Goal: Task Accomplishment & Management: Manage account settings

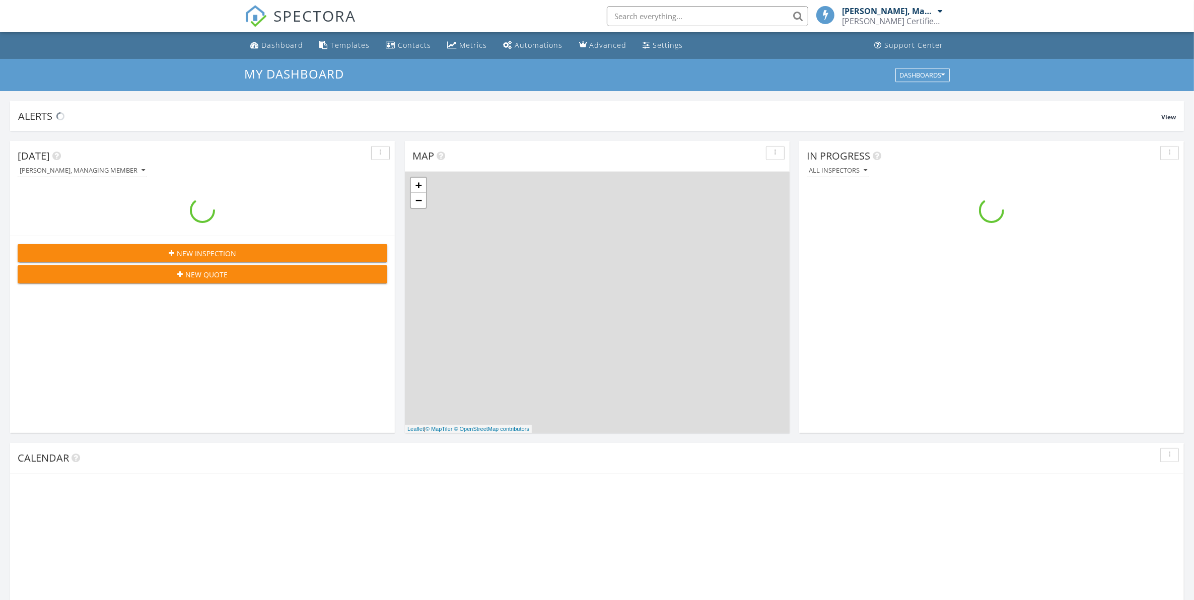
scroll to position [936, 1214]
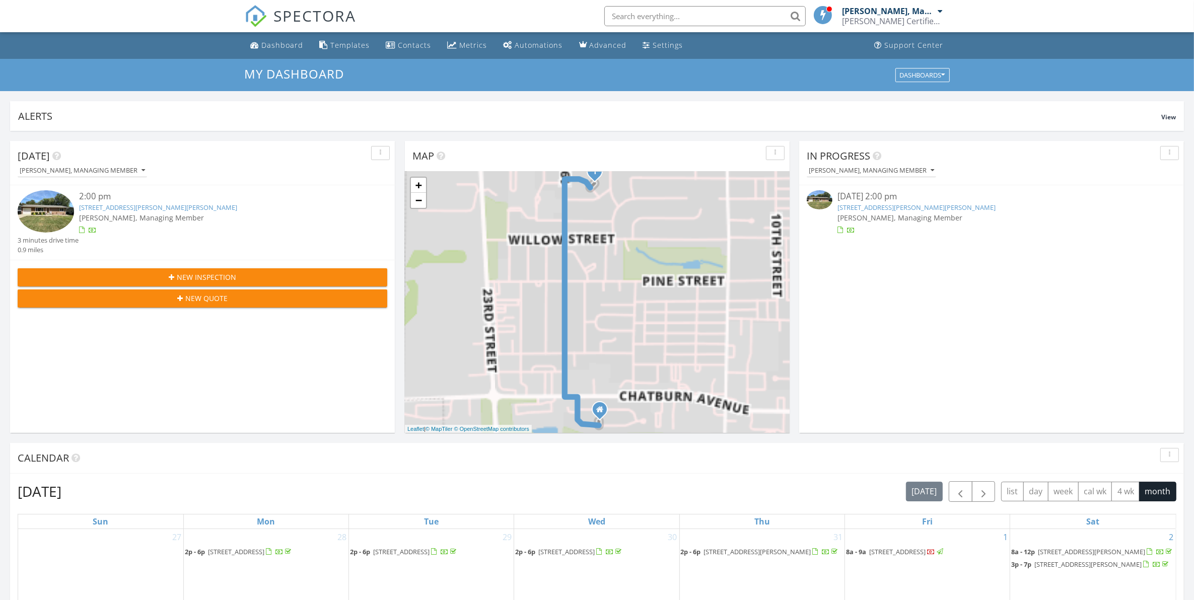
click at [883, 207] on link "[STREET_ADDRESS][PERSON_NAME][PERSON_NAME]" at bounding box center [917, 207] width 158 height 9
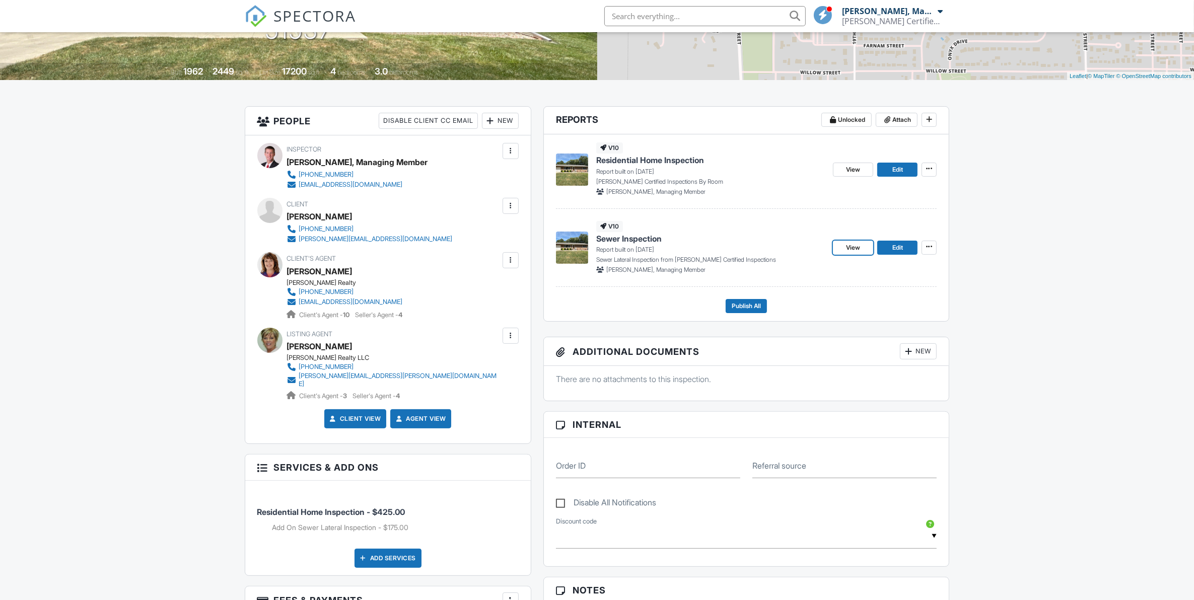
click at [860, 247] on span "View" at bounding box center [853, 248] width 14 height 10
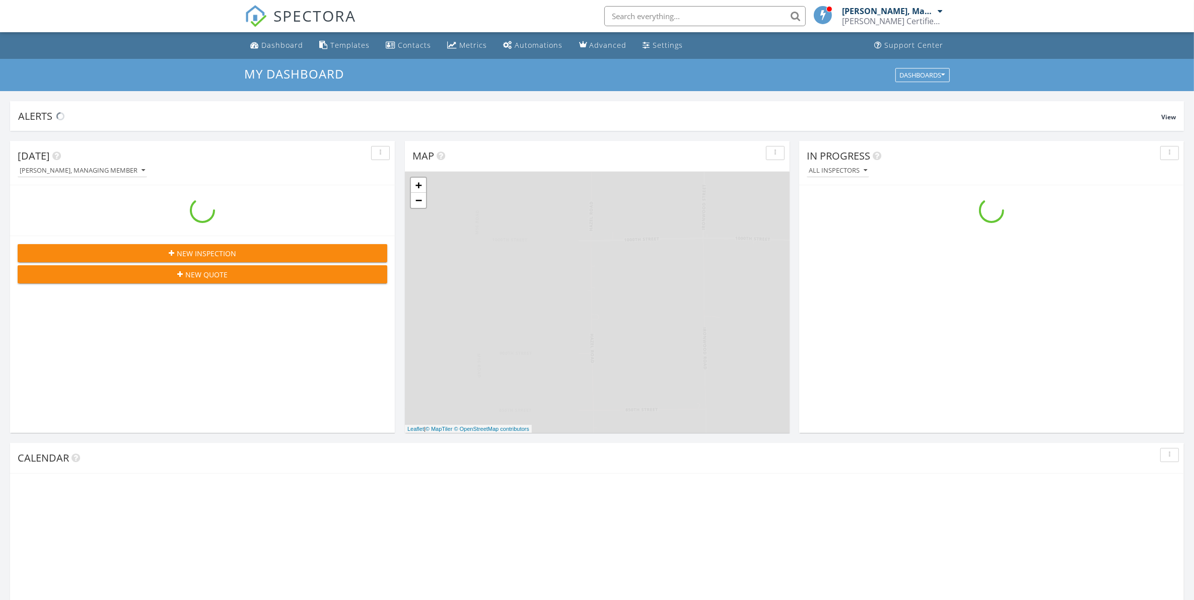
scroll to position [936, 1214]
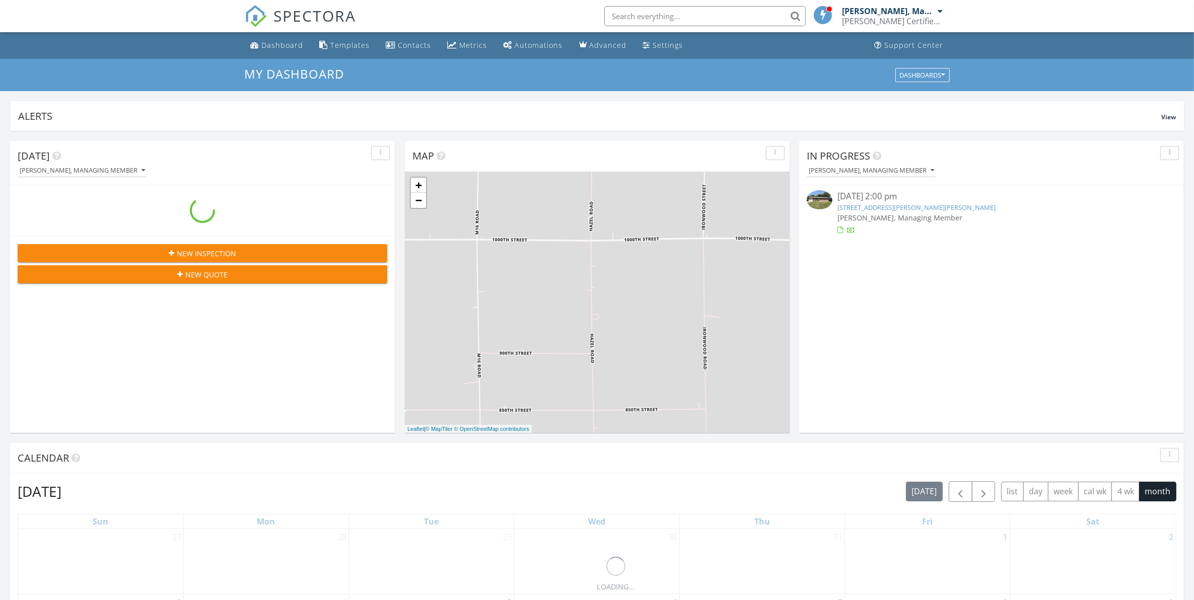
click at [878, 205] on link "1614 Baldwin St, Harlan, IA 51537" at bounding box center [917, 207] width 158 height 9
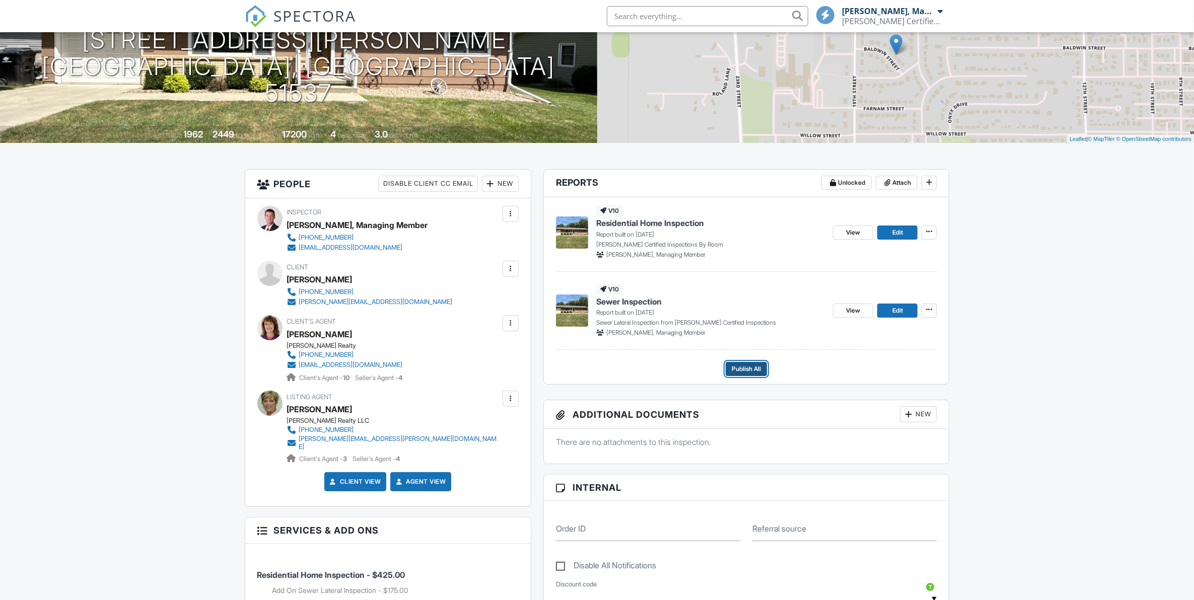
click at [749, 369] on span "Publish All" at bounding box center [746, 369] width 29 height 10
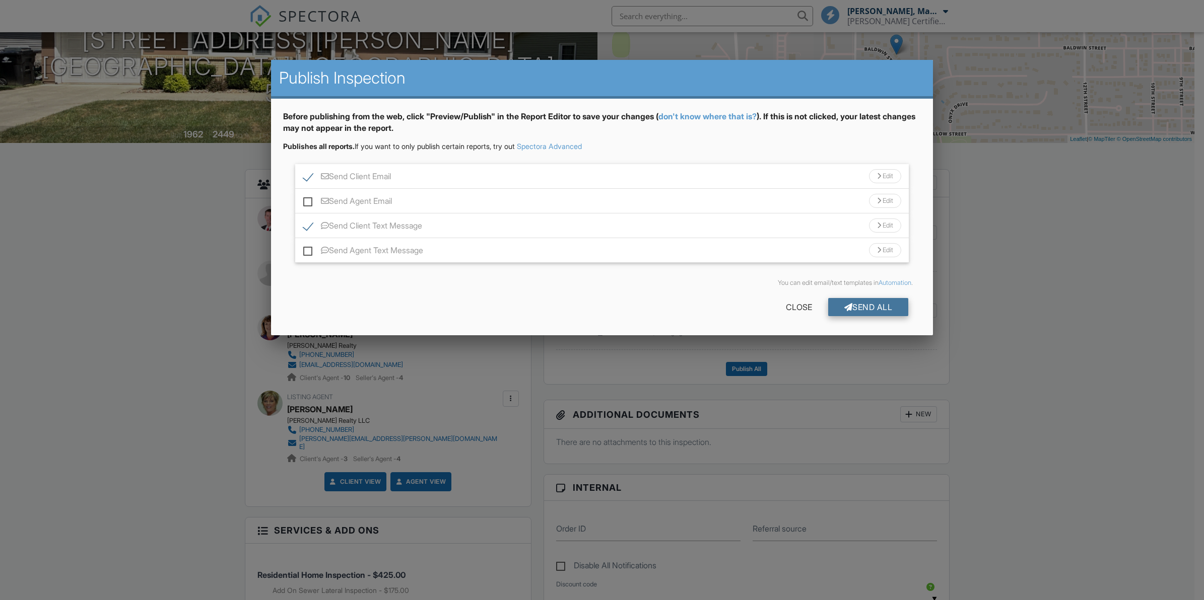
click at [855, 308] on div "Send All" at bounding box center [868, 307] width 81 height 18
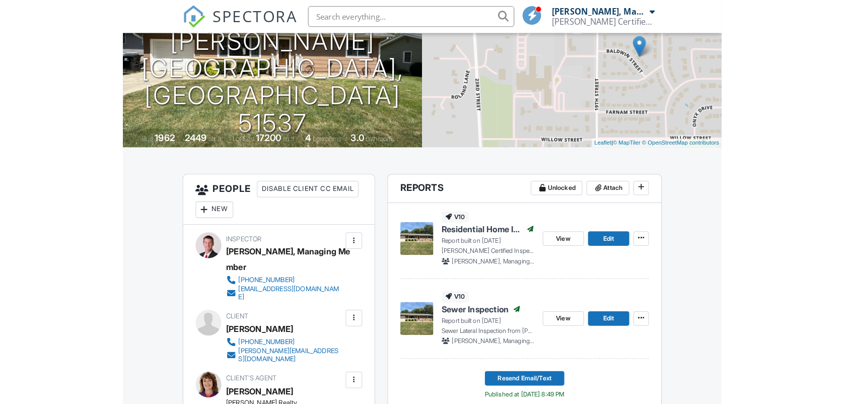
scroll to position [126, 0]
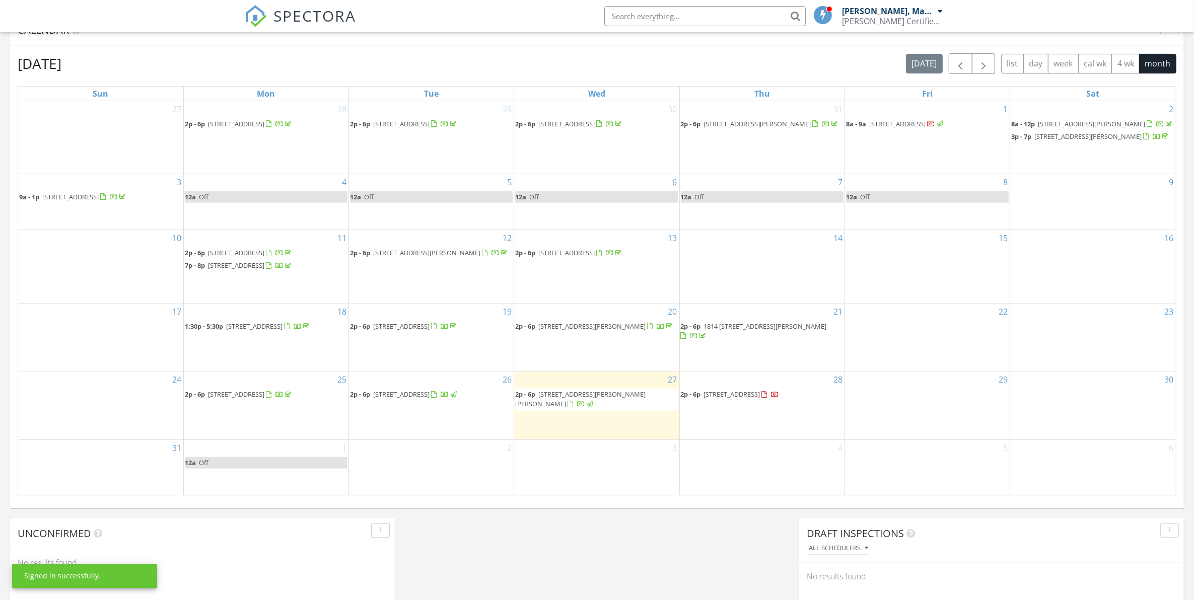
scroll to position [437, 0]
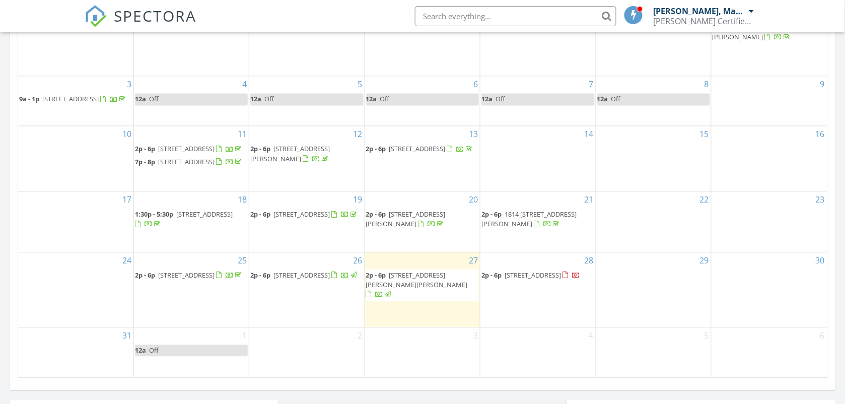
scroll to position [630, 0]
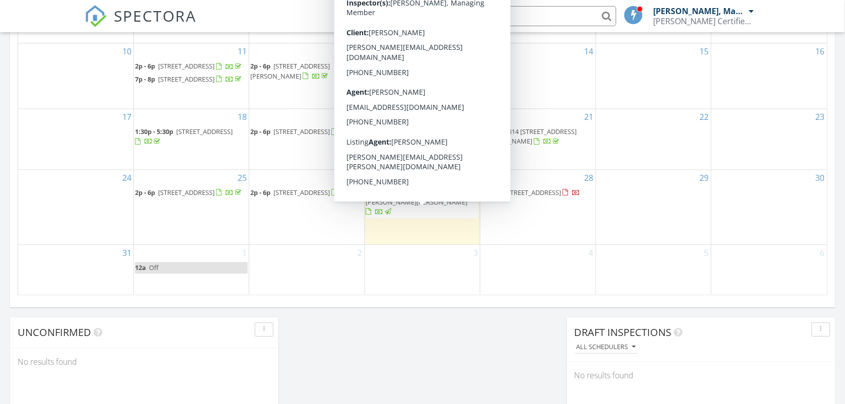
click at [423, 207] on span "[STREET_ADDRESS][PERSON_NAME][PERSON_NAME]" at bounding box center [417, 197] width 102 height 19
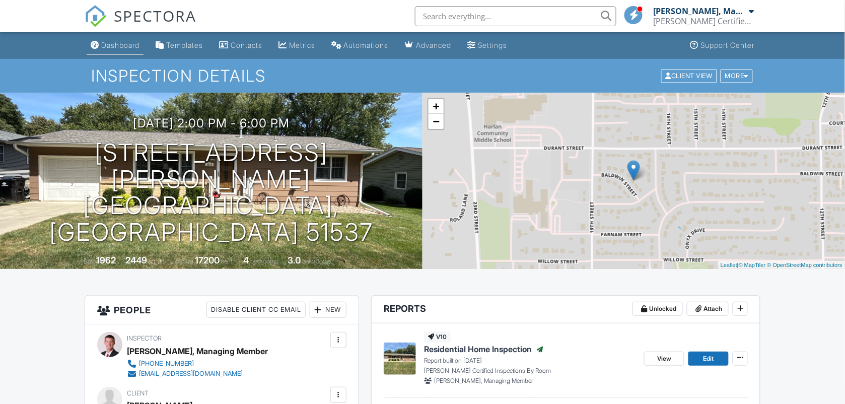
click at [114, 43] on div "Dashboard" at bounding box center [120, 45] width 38 height 9
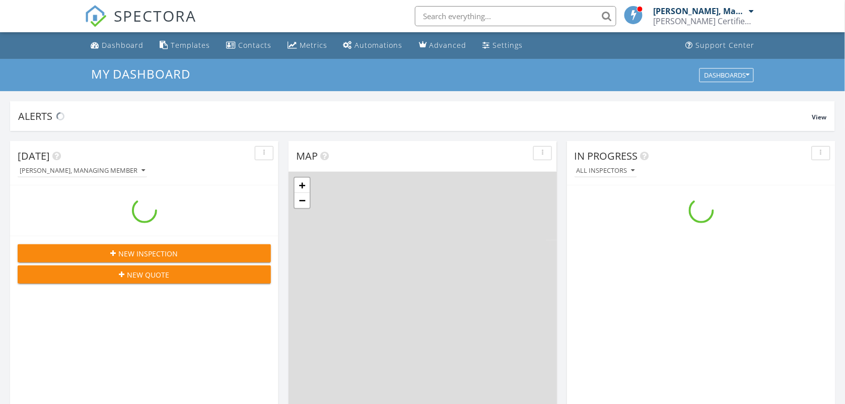
scroll to position [936, 865]
